Goal: Transaction & Acquisition: Purchase product/service

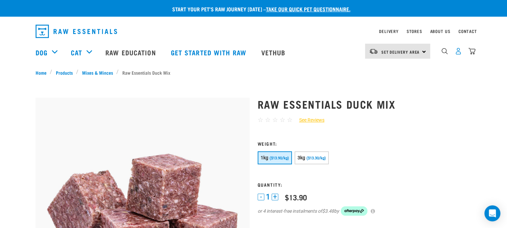
click at [457, 53] on img "dropdown navigation" at bounding box center [458, 51] width 7 height 7
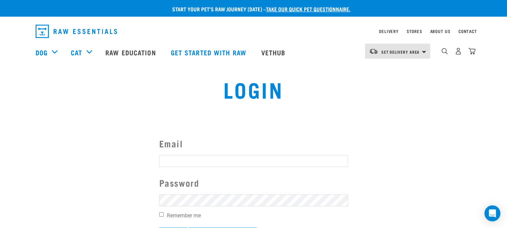
type input "[EMAIL_ADDRESS][DOMAIN_NAME]"
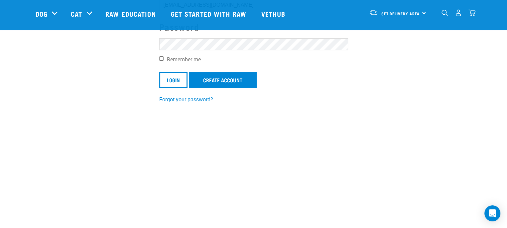
scroll to position [115, 0]
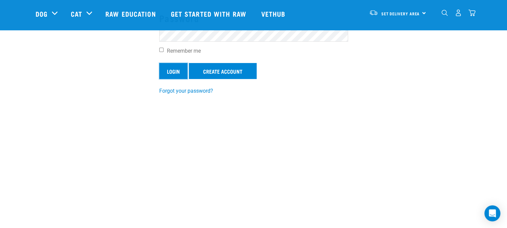
click at [173, 68] on input "Login" at bounding box center [173, 71] width 28 height 16
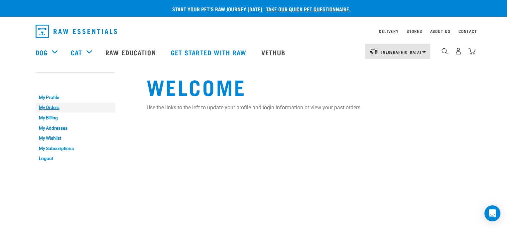
click at [46, 106] on link "My Orders" at bounding box center [76, 107] width 80 height 10
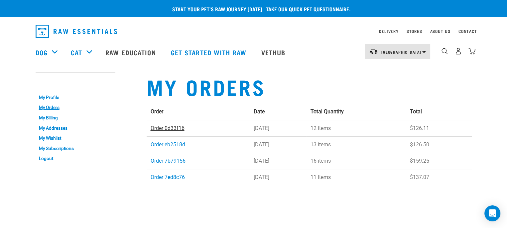
click at [174, 129] on link "Order 0d33f16" at bounding box center [168, 128] width 34 height 6
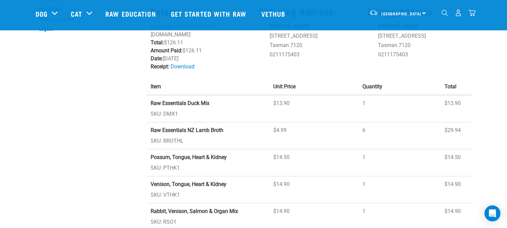
scroll to position [81, 0]
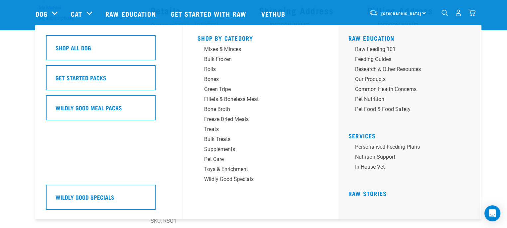
drag, startPoint x: 510, startPoint y: 62, endPoint x: 54, endPoint y: 14, distance: 458.3
click at [54, 14] on div "Dog" at bounding box center [50, 13] width 29 height 27
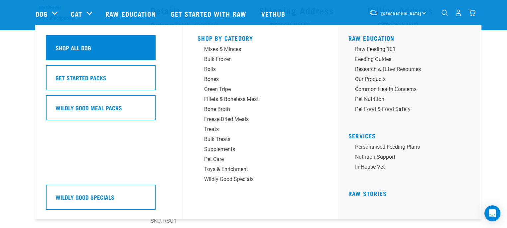
click at [67, 48] on h5 "Shop All Dog" at bounding box center [74, 47] width 36 height 9
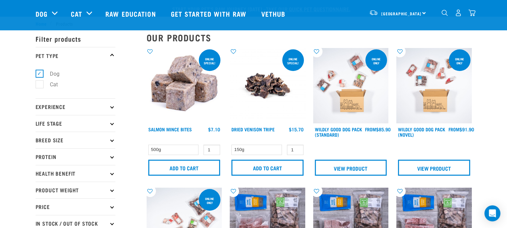
drag, startPoint x: 509, startPoint y: 24, endPoint x: 459, endPoint y: 15, distance: 51.0
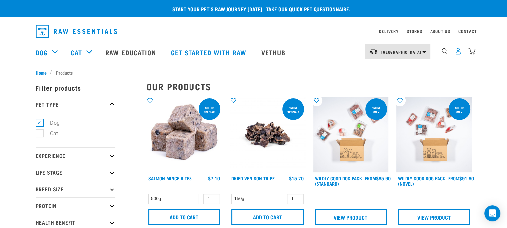
click at [458, 53] on img "dropdown navigation" at bounding box center [458, 51] width 7 height 7
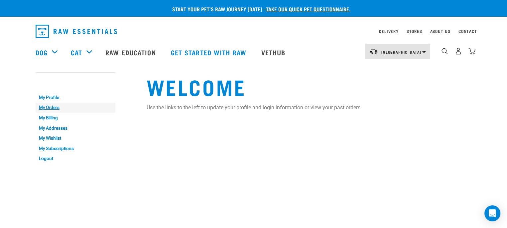
drag, startPoint x: 0, startPoint y: 0, endPoint x: 47, endPoint y: 107, distance: 117.4
click at [47, 107] on link "My Orders" at bounding box center [76, 107] width 80 height 10
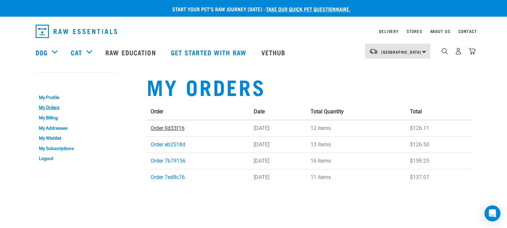
click at [169, 127] on link "Order 0d33f16" at bounding box center [168, 128] width 34 height 6
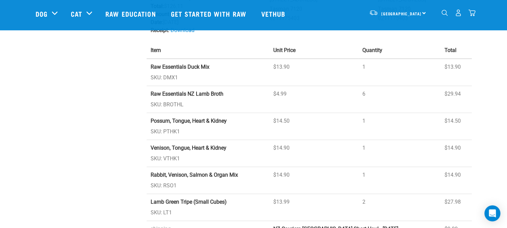
scroll to position [153, 0]
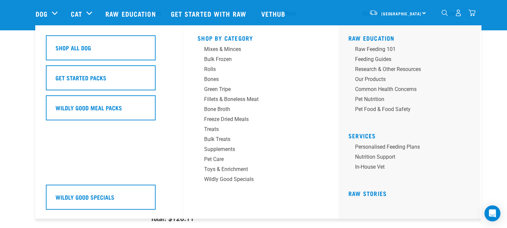
drag, startPoint x: 511, startPoint y: 94, endPoint x: 48, endPoint y: 17, distance: 469.5
click at [48, 17] on div "Dog" at bounding box center [50, 13] width 29 height 27
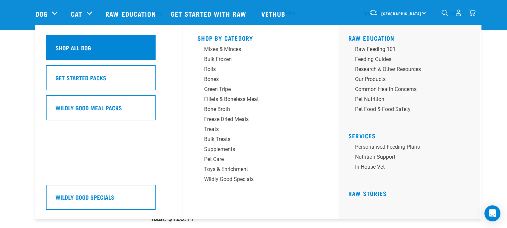
drag, startPoint x: 73, startPoint y: 46, endPoint x: 65, endPoint y: 52, distance: 9.8
click at [65, 52] on h5 "Shop All Dog" at bounding box center [74, 47] width 36 height 9
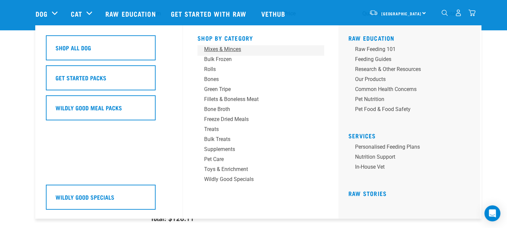
click at [220, 51] on div "Mixes & Minces" at bounding box center [256, 49] width 104 height 8
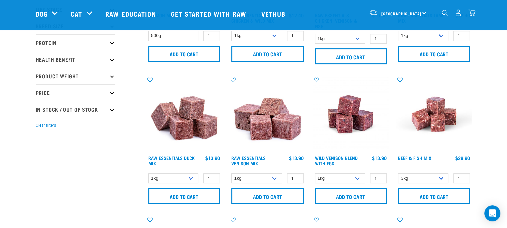
scroll to position [123, 0]
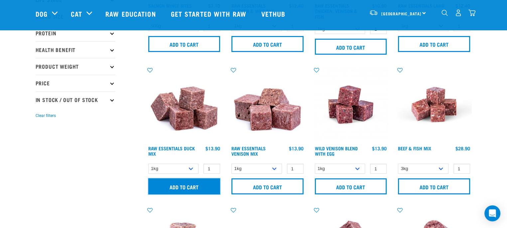
click at [186, 184] on input "Add to cart" at bounding box center [184, 186] width 72 height 16
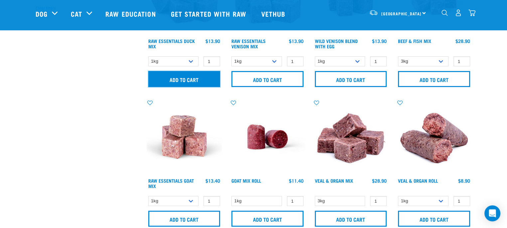
scroll to position [234, 0]
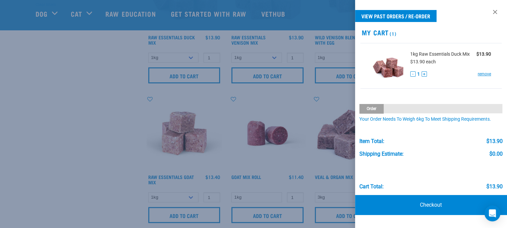
click at [282, 155] on div at bounding box center [253, 114] width 507 height 228
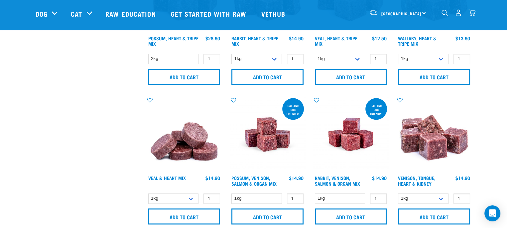
scroll to position [938, 0]
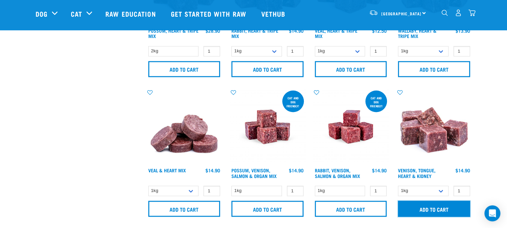
click at [445, 209] on input "Add to cart" at bounding box center [434, 208] width 72 height 16
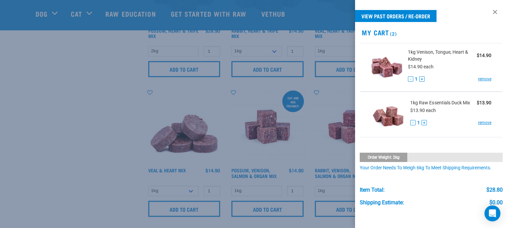
click at [342, 87] on div at bounding box center [253, 114] width 507 height 228
click at [490, 11] on link at bounding box center [495, 12] width 11 height 11
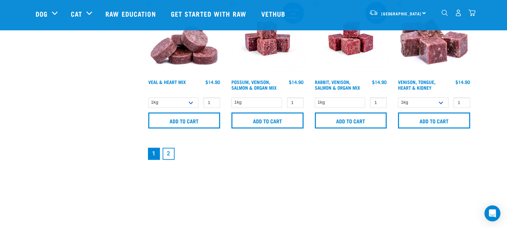
scroll to position [1028, 0]
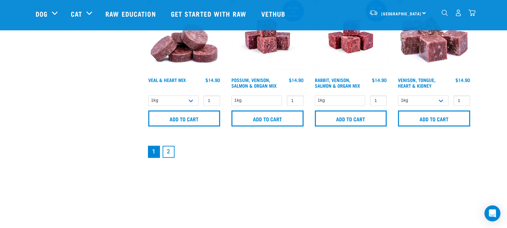
click at [168, 147] on link "2" at bounding box center [169, 151] width 12 height 12
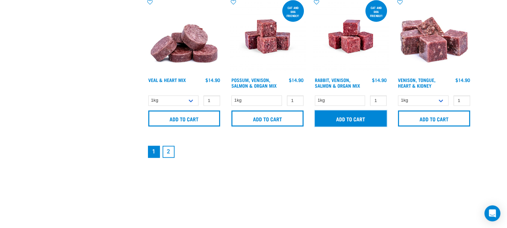
click at [355, 115] on input "Add to cart" at bounding box center [351, 118] width 72 height 16
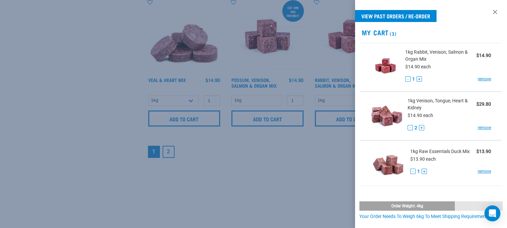
click at [290, 141] on div at bounding box center [253, 114] width 507 height 228
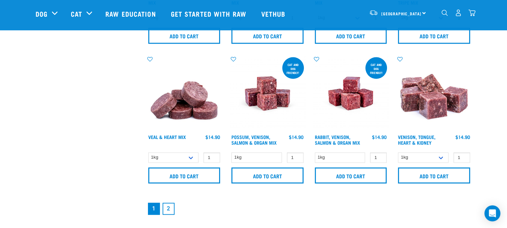
scroll to position [981, 0]
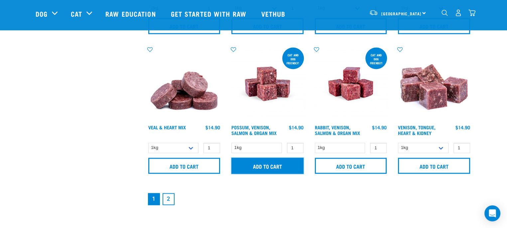
drag, startPoint x: 495, startPoint y: 151, endPoint x: 272, endPoint y: 162, distance: 223.5
click at [272, 162] on input "Add to cart" at bounding box center [268, 165] width 72 height 16
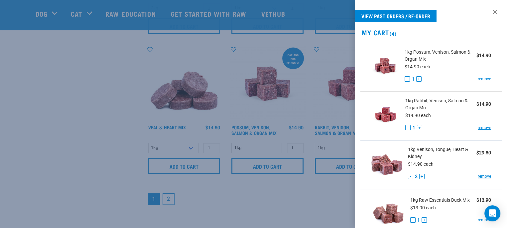
drag, startPoint x: 272, startPoint y: 162, endPoint x: 268, endPoint y: 165, distance: 5.2
click at [268, 165] on div at bounding box center [253, 114] width 507 height 228
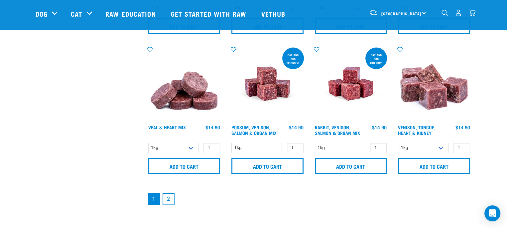
click at [473, 13] on link "dropdown navigation" at bounding box center [472, 14] width 7 height 3
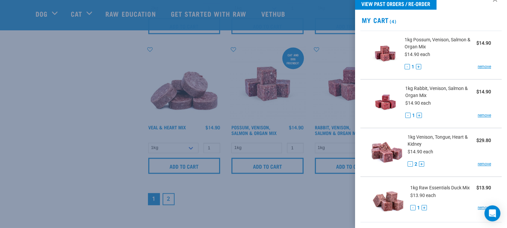
scroll to position [0, 0]
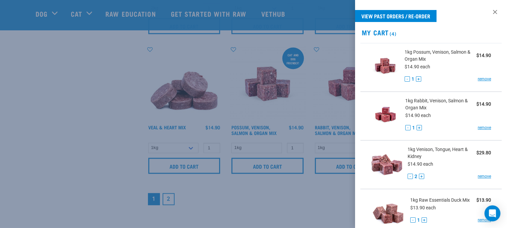
drag, startPoint x: 504, startPoint y: 13, endPoint x: 119, endPoint y: 60, distance: 387.4
click at [119, 60] on div at bounding box center [253, 114] width 507 height 228
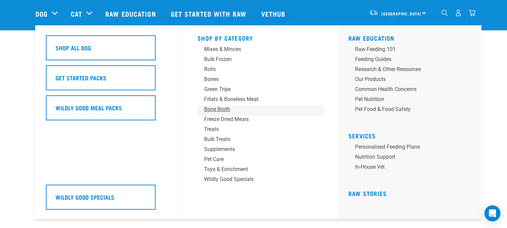
click at [213, 107] on div "Bone Broth" at bounding box center [256, 109] width 104 height 8
click at [213, 109] on div "Bone Broth" at bounding box center [256, 109] width 104 height 8
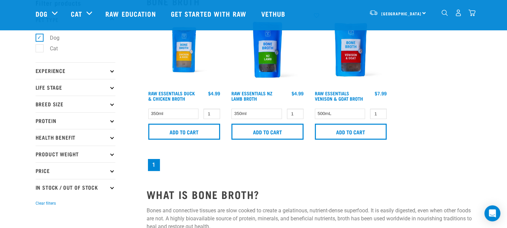
scroll to position [17, 0]
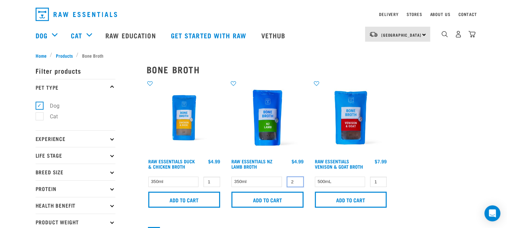
click at [296, 179] on input "2" at bounding box center [295, 181] width 17 height 10
click at [296, 179] on input "3" at bounding box center [295, 181] width 17 height 10
type input "4"
click at [296, 179] on input "4" at bounding box center [295, 181] width 17 height 10
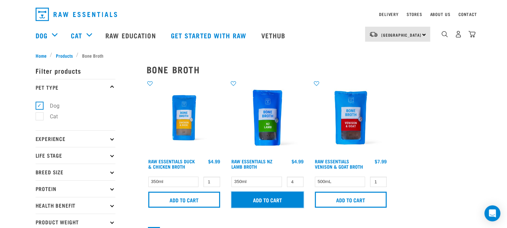
click at [276, 199] on input "Add to cart" at bounding box center [268, 199] width 72 height 16
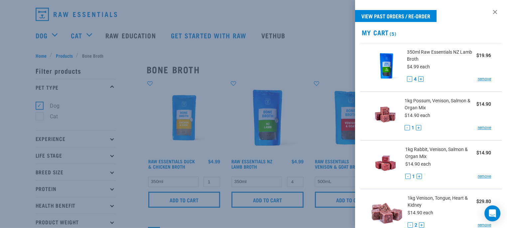
click at [45, 34] on div at bounding box center [253, 114] width 507 height 228
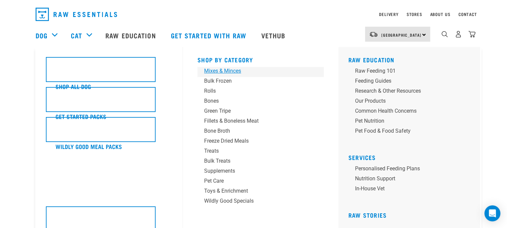
click at [230, 69] on div "Mixes & Minces" at bounding box center [256, 71] width 104 height 8
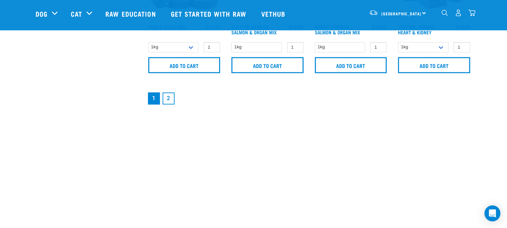
scroll to position [1083, 0]
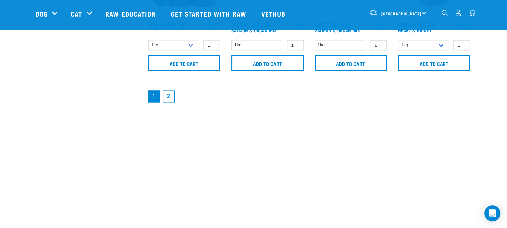
drag, startPoint x: 506, startPoint y: 165, endPoint x: 167, endPoint y: 98, distance: 345.6
click at [167, 98] on link "2" at bounding box center [169, 96] width 12 height 12
drag, startPoint x: 209, startPoint y: 90, endPoint x: 167, endPoint y: 93, distance: 42.0
click at [167, 93] on link "2" at bounding box center [169, 96] width 12 height 12
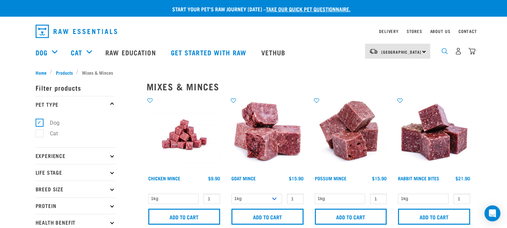
click at [446, 53] on img "dropdown navigation" at bounding box center [445, 51] width 6 height 6
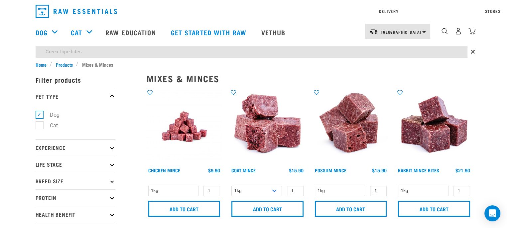
type input "Green tripe bites"
click at [101, 52] on input "Green tripe bites" at bounding box center [252, 52] width 432 height 12
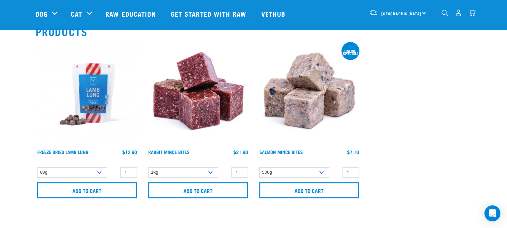
scroll to position [82, 0]
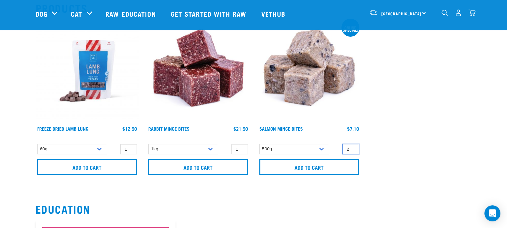
click at [353, 146] on input "2" at bounding box center [351, 149] width 17 height 10
type input "3"
click at [352, 146] on input "3" at bounding box center [351, 149] width 17 height 10
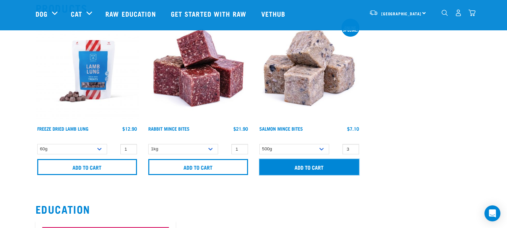
click at [330, 164] on input "Add to cart" at bounding box center [309, 167] width 100 height 16
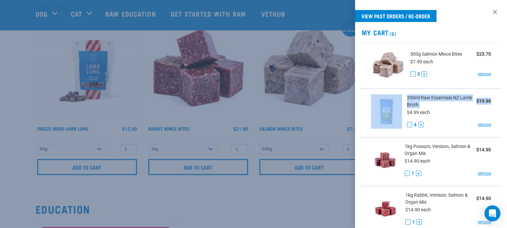
drag, startPoint x: 500, startPoint y: 68, endPoint x: 501, endPoint y: 91, distance: 23.6
click at [501, 91] on ul "500g Salmon Mince Bites $23.70 $7.90 each - 3 + remove 350ml Raw Essentials NZ …" at bounding box center [431, 185] width 152 height 285
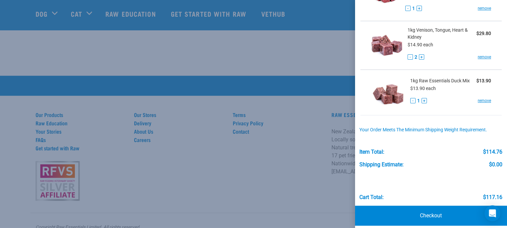
scroll to position [218, 0]
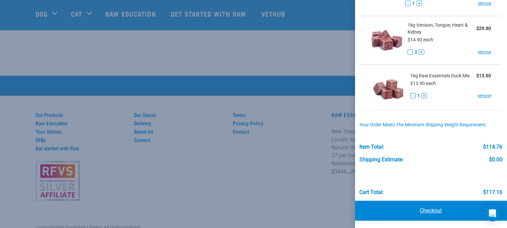
click at [435, 209] on link "Checkout" at bounding box center [431, 210] width 152 height 20
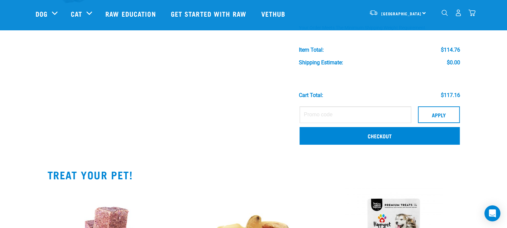
scroll to position [318, 0]
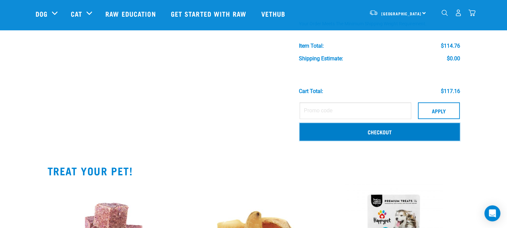
click at [369, 130] on link "Checkout" at bounding box center [380, 131] width 160 height 17
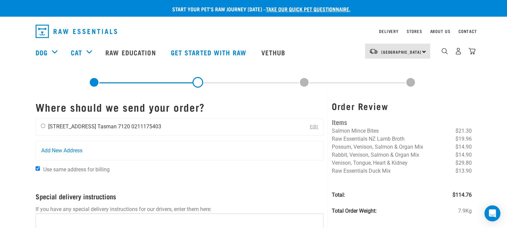
click at [42, 126] on input "radio" at bounding box center [43, 125] width 4 height 4
radio input "true"
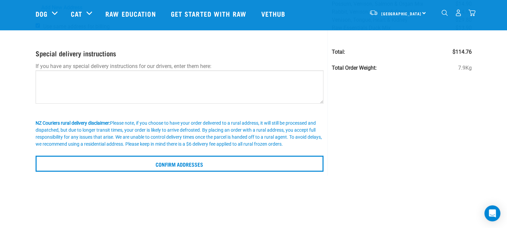
scroll to position [98, 0]
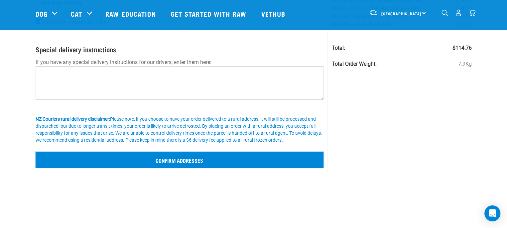
click at [172, 155] on input "Confirm addresses" at bounding box center [180, 159] width 288 height 16
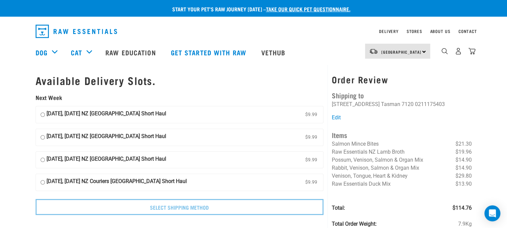
click at [41, 113] on input "[DATE], [DATE] NZ [GEOGRAPHIC_DATA] Short Haul $9.99" at bounding box center [43, 114] width 4 height 10
radio input "true"
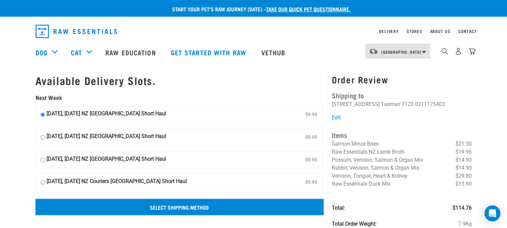
click at [147, 204] on input "Select Shipping Method" at bounding box center [180, 207] width 288 height 16
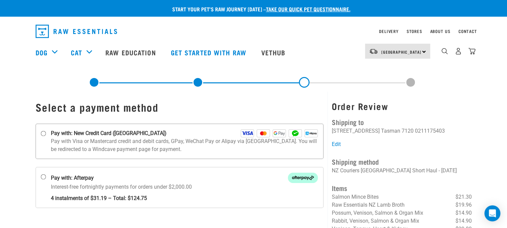
click at [43, 133] on input "Pay with: New Credit Card (Windcave)" at bounding box center [43, 133] width 5 height 5
radio input "true"
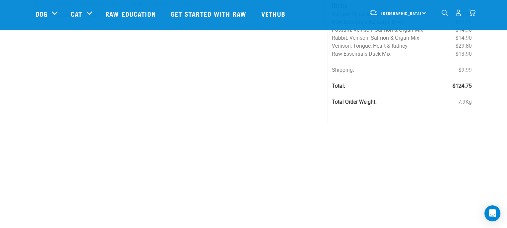
scroll to position [135, 0]
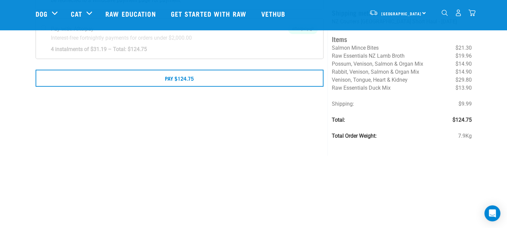
scroll to position [83, 0]
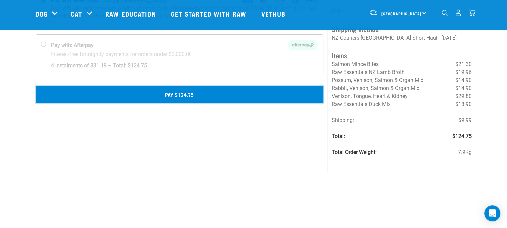
click at [190, 94] on button "Pay $124.75" at bounding box center [180, 94] width 288 height 17
